Goal: Transaction & Acquisition: Purchase product/service

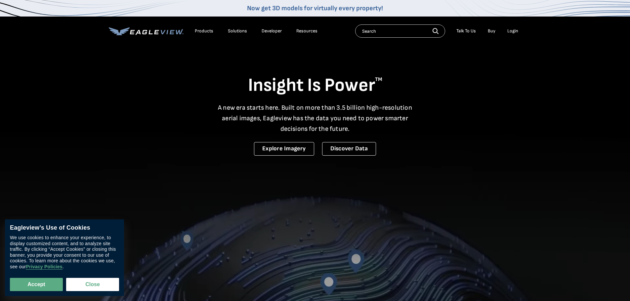
click at [516, 31] on div "Login" at bounding box center [512, 31] width 11 height 6
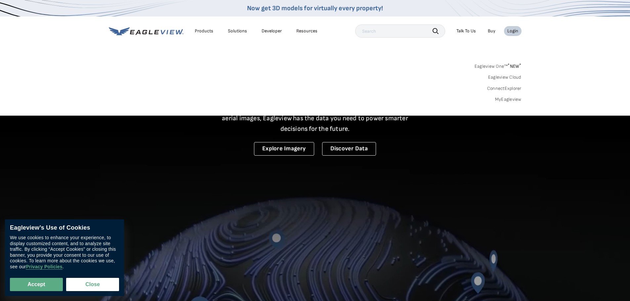
click at [504, 100] on link "MyEagleview" at bounding box center [508, 100] width 26 height 6
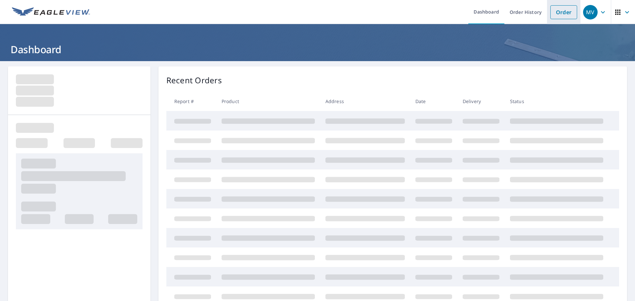
click at [564, 11] on link "Order" at bounding box center [563, 12] width 27 height 14
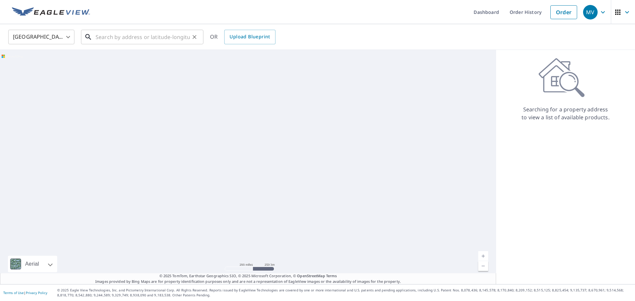
click at [101, 35] on input "text" at bounding box center [143, 37] width 94 height 19
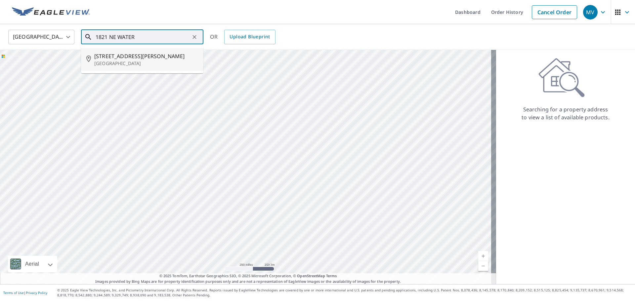
click at [145, 59] on span "1821 Ne Waterfield Ln" at bounding box center [146, 56] width 104 height 8
type input "1821 Ne Waterfield Ln Blue Springs, MO 64014"
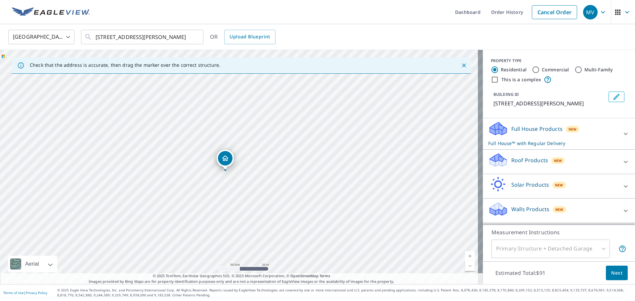
click at [516, 157] on div "Roof Products New Premium $0 Standard $0 QuickSquares™ $18 Gutter $13.75 Bid Pe…" at bounding box center [559, 162] width 152 height 24
click at [523, 171] on div "Roof Products New" at bounding box center [553, 161] width 130 height 19
click at [510, 190] on div "Premium $0" at bounding box center [559, 180] width 142 height 19
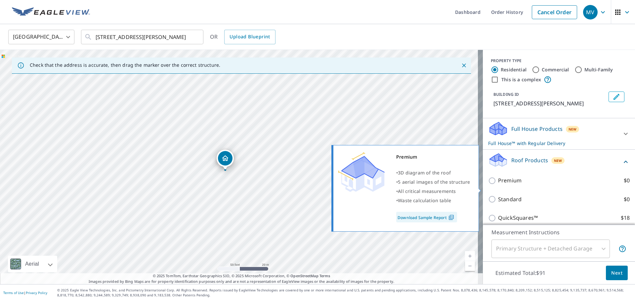
click at [509, 185] on p "Premium" at bounding box center [509, 181] width 23 height 8
click at [498, 185] on input "Premium $0" at bounding box center [493, 181] width 10 height 8
checkbox input "true"
checkbox input "false"
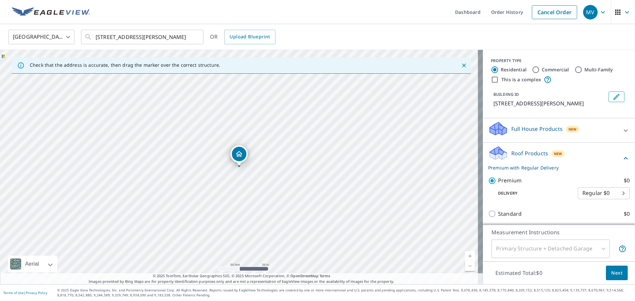
click at [615, 269] on span "Next" at bounding box center [616, 273] width 11 height 8
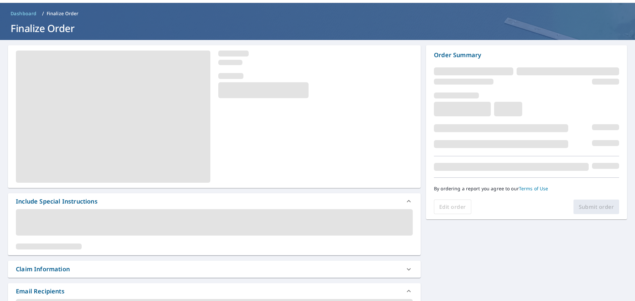
scroll to position [33, 0]
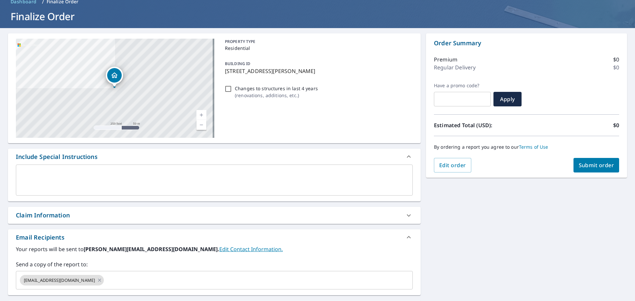
click at [585, 162] on span "Submit order" at bounding box center [596, 165] width 35 height 7
checkbox input "true"
